Goal: Transaction & Acquisition: Book appointment/travel/reservation

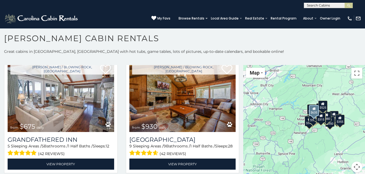
scroll to position [407, 0]
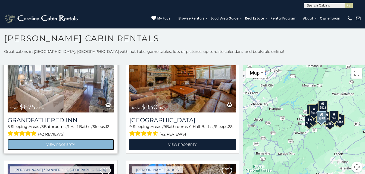
click at [55, 139] on link "View Property" at bounding box center [61, 144] width 106 height 11
click at [53, 139] on link "View Property" at bounding box center [61, 144] width 106 height 11
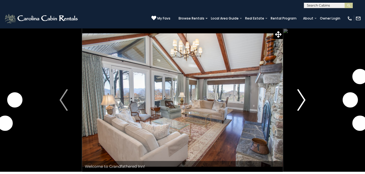
click at [294, 100] on button "Next" at bounding box center [301, 100] width 37 height 144
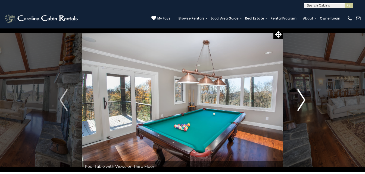
click at [303, 100] on img "Next" at bounding box center [301, 100] width 8 height 22
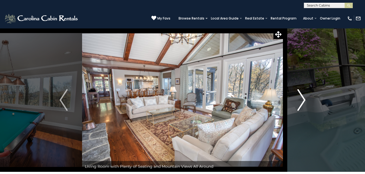
click at [303, 100] on img "Next" at bounding box center [301, 100] width 8 height 22
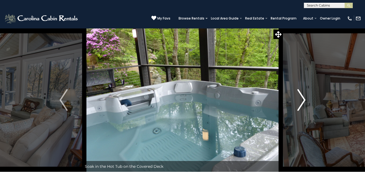
click at [303, 100] on img "Next" at bounding box center [301, 100] width 8 height 22
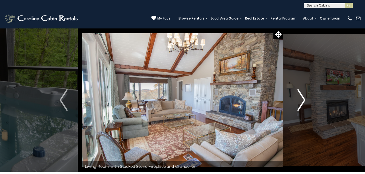
click at [303, 100] on img "Next" at bounding box center [301, 100] width 8 height 22
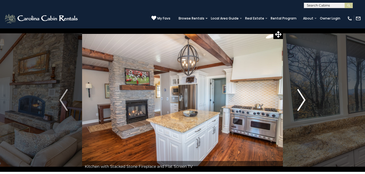
click at [303, 100] on img "Next" at bounding box center [301, 100] width 8 height 22
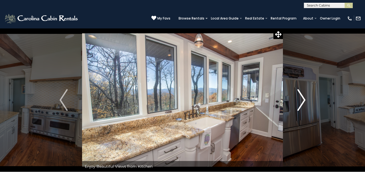
click at [300, 100] on img "Next" at bounding box center [301, 100] width 8 height 22
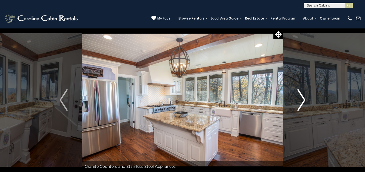
click at [300, 100] on img "Next" at bounding box center [301, 100] width 8 height 22
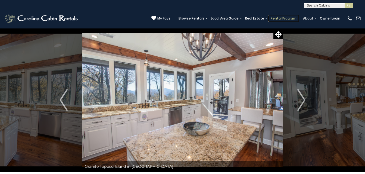
click at [268, 15] on link "Rental Program" at bounding box center [283, 19] width 31 height 8
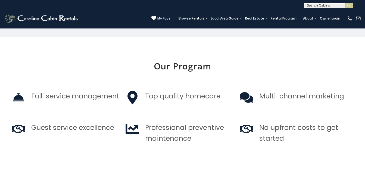
scroll to position [462, 0]
